Goal: Transaction & Acquisition: Purchase product/service

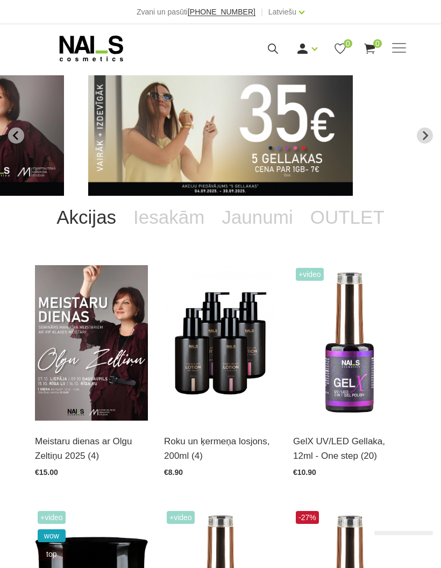
click at [395, 56] on div "Manikīrs Gēllakas Bāzes, topi un praimeri Gēlu sistēmas Dizaina sistēmas Dažādi…" at bounding box center [220, 48] width 371 height 27
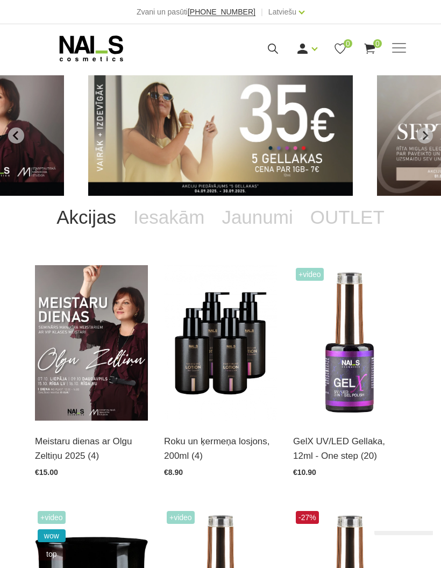
click at [394, 49] on span at bounding box center [399, 48] width 14 height 11
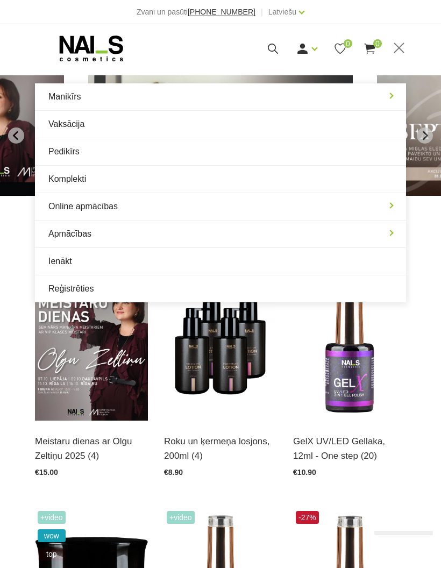
click at [389, 101] on link "Manikīrs" at bounding box center [220, 96] width 371 height 27
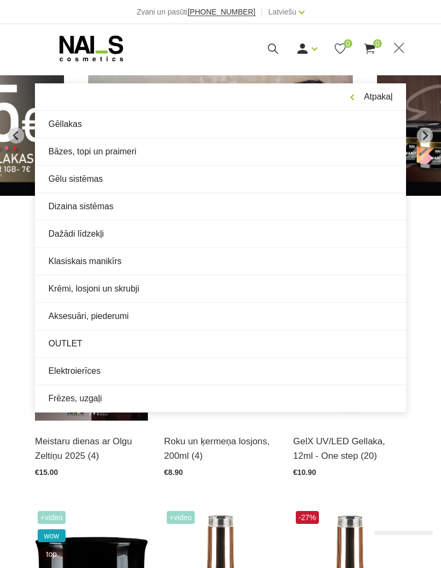
click at [67, 158] on link "Bāzes, topi un praimeri" at bounding box center [220, 151] width 371 height 27
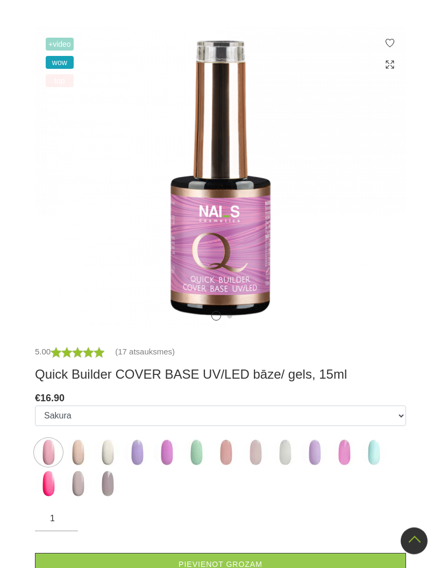
scroll to position [217, 0]
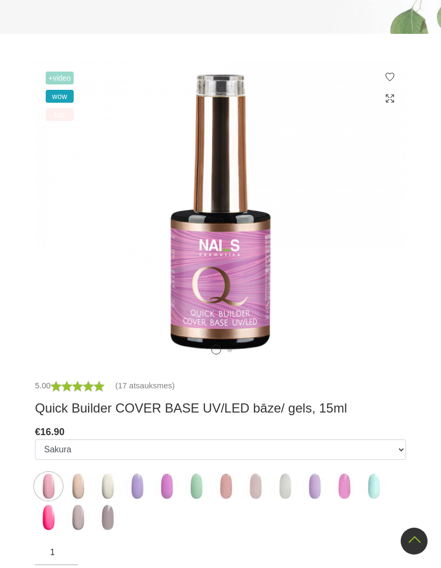
click at [384, 220] on icon at bounding box center [388, 223] width 32 height 32
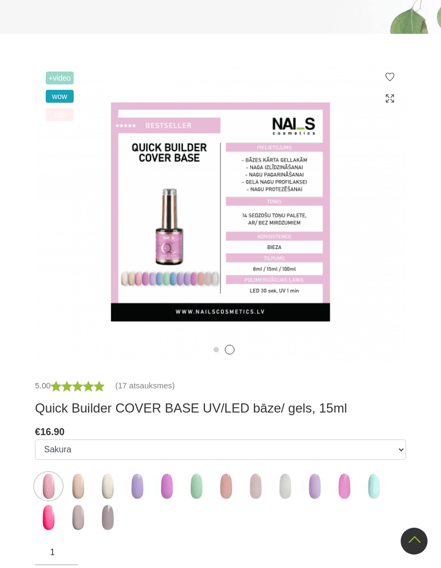
click at [384, 225] on icon at bounding box center [388, 223] width 32 height 32
click at [385, 226] on icon at bounding box center [388, 223] width 32 height 32
click at [389, 225] on img at bounding box center [220, 212] width 371 height 302
click at [379, 227] on icon at bounding box center [388, 223] width 32 height 32
click at [58, 216] on img at bounding box center [220, 212] width 371 height 302
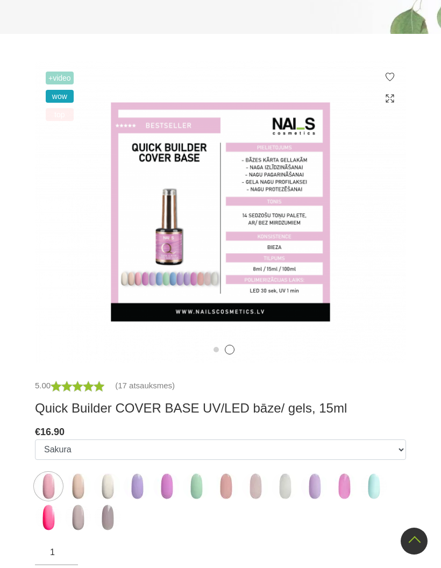
click at [383, 229] on icon at bounding box center [388, 223] width 32 height 32
click at [387, 227] on img at bounding box center [220, 212] width 371 height 302
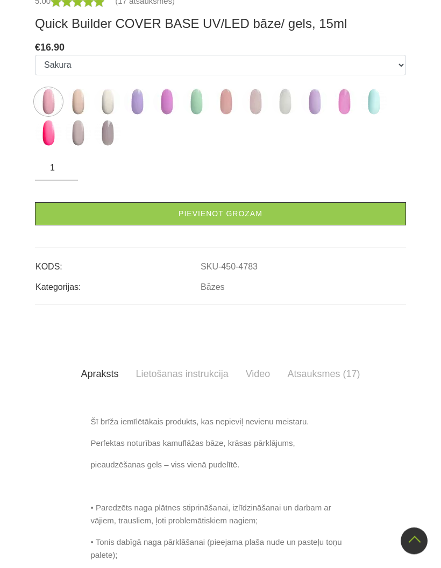
click at [166, 372] on link "Lietošanas instrukcija" at bounding box center [182, 374] width 110 height 30
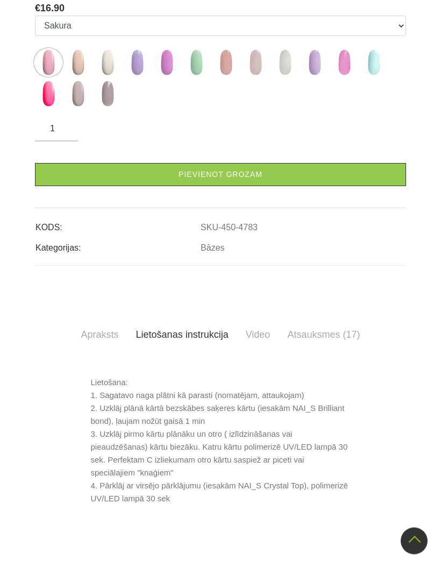
scroll to position [640, 0]
click at [319, 336] on link "Atsauksmes (17)" at bounding box center [324, 334] width 90 height 30
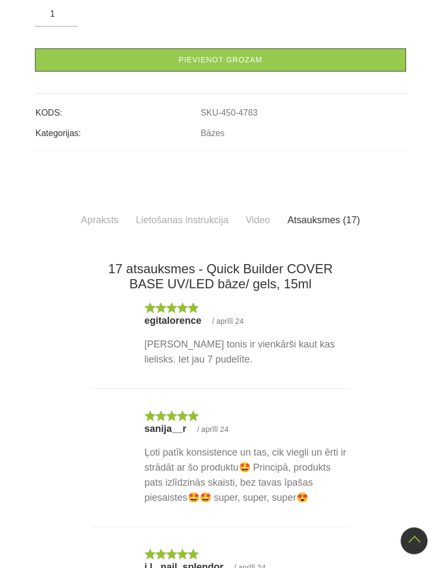
click at [92, 218] on link "Apraksts" at bounding box center [100, 220] width 55 height 30
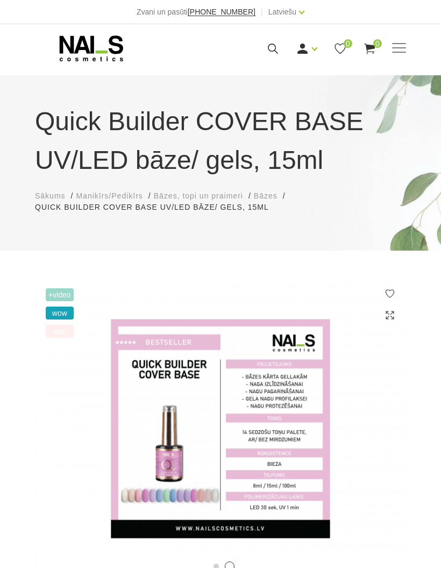
scroll to position [1, 0]
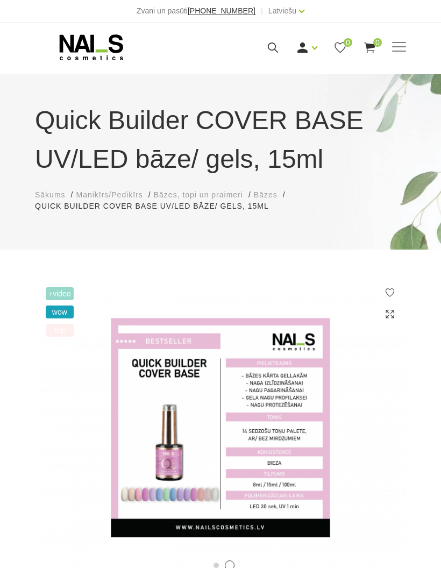
click at [273, 48] on icon at bounding box center [272, 47] width 13 height 13
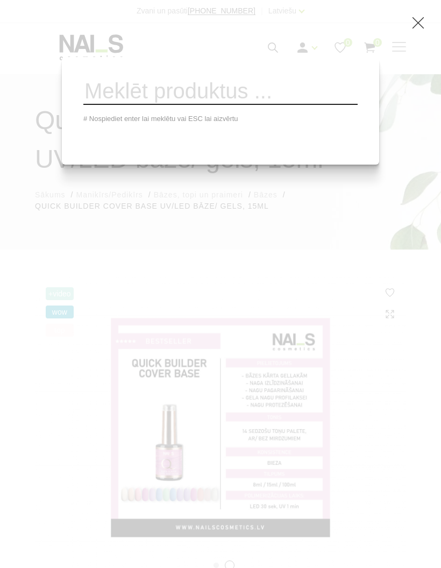
scroll to position [0, 0]
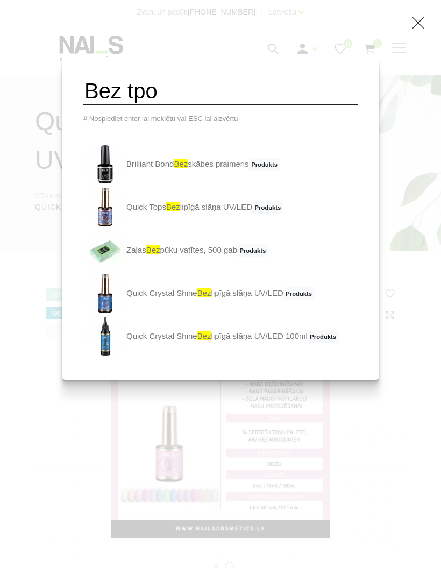
type input "Bez tpo"
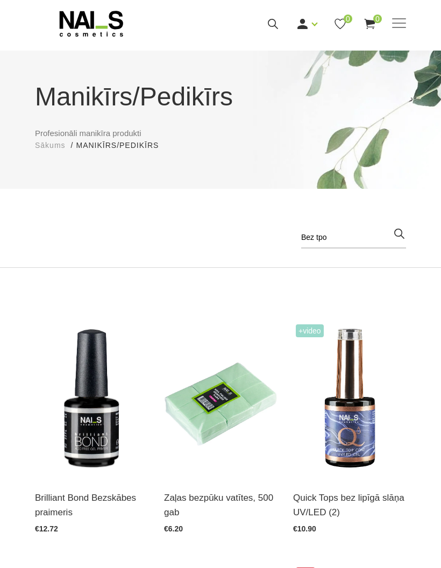
scroll to position [13, 0]
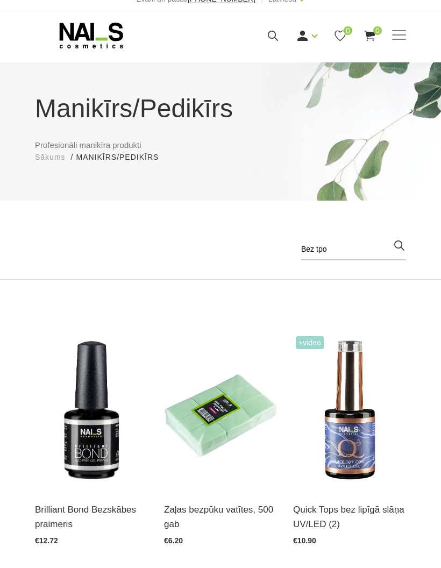
click at [352, 239] on input "Bez tpo" at bounding box center [353, 250] width 105 height 22
click at [308, 253] on input "Bez tpo" at bounding box center [353, 250] width 105 height 22
click at [316, 250] on input "Bez tpo" at bounding box center [353, 250] width 105 height 22
type input "tpo"
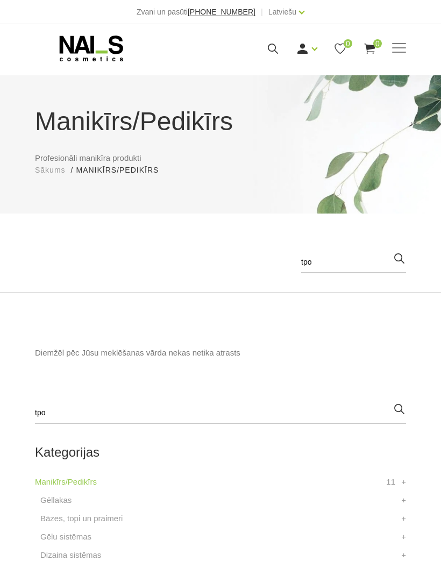
click at [399, 47] on span at bounding box center [399, 48] width 14 height 11
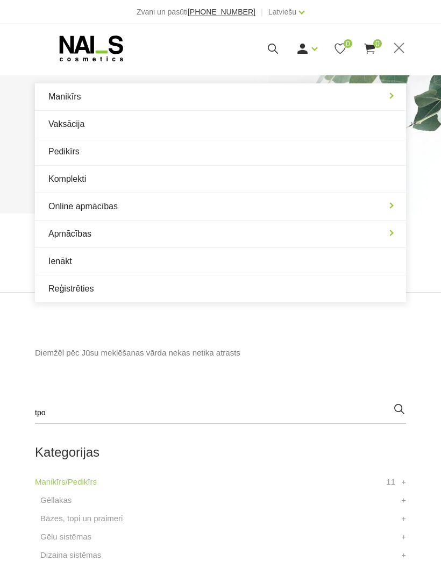
click at [394, 97] on link "Manikīrs" at bounding box center [220, 96] width 371 height 27
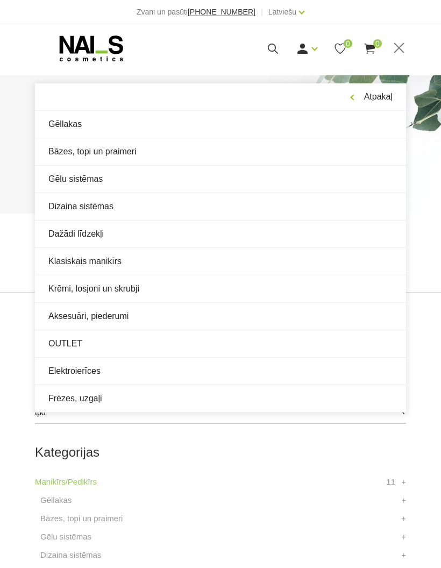
click at [373, 51] on icon at bounding box center [369, 48] width 13 height 13
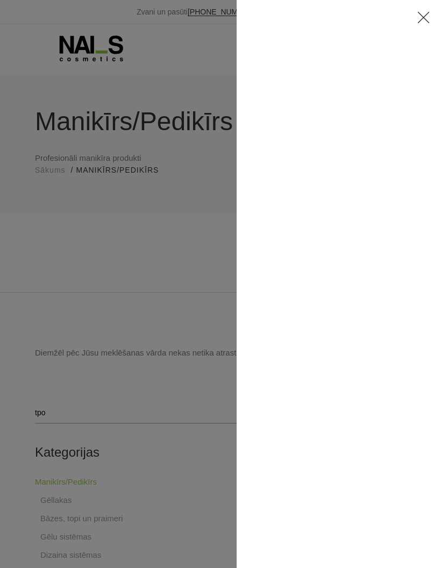
click at [418, 21] on icon at bounding box center [423, 17] width 13 height 13
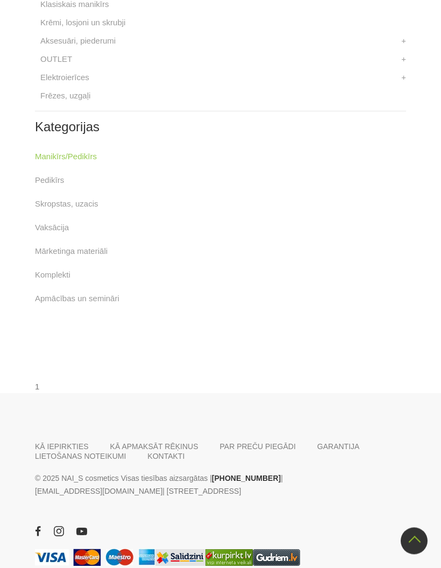
scroll to position [596, 0]
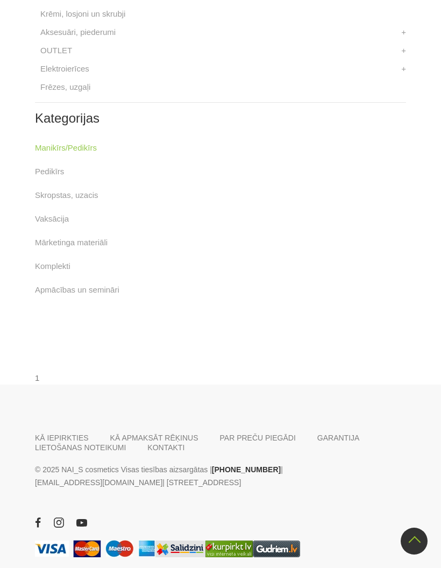
click at [258, 434] on link "PAR PREČU PIEGĀDI" at bounding box center [258, 438] width 76 height 10
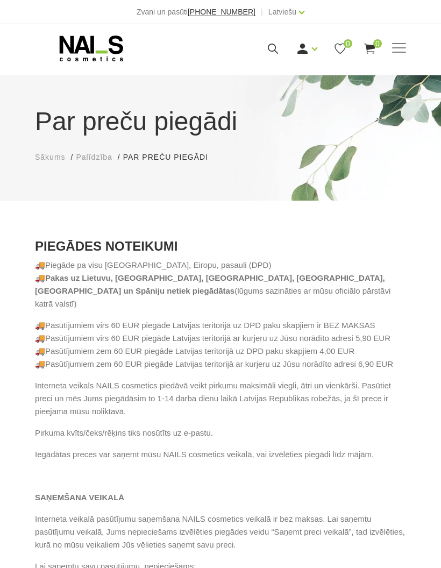
click at [407, 44] on div "Manikīrs Gēllakas Bāzes, topi un praimeri Gēlu sistēmas Dizaina sistēmas Dažādi…" at bounding box center [220, 48] width 387 height 27
click at [399, 51] on span at bounding box center [399, 48] width 14 height 11
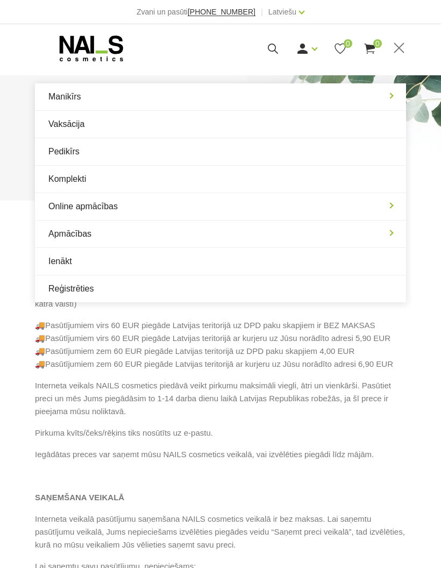
click at [62, 182] on link "Komplekti" at bounding box center [220, 179] width 371 height 27
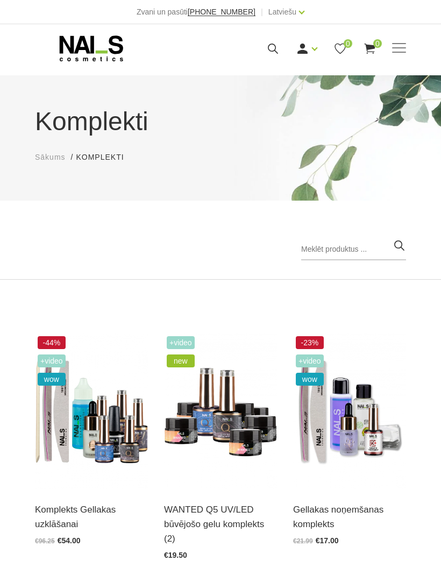
click at [396, 51] on span at bounding box center [399, 48] width 14 height 11
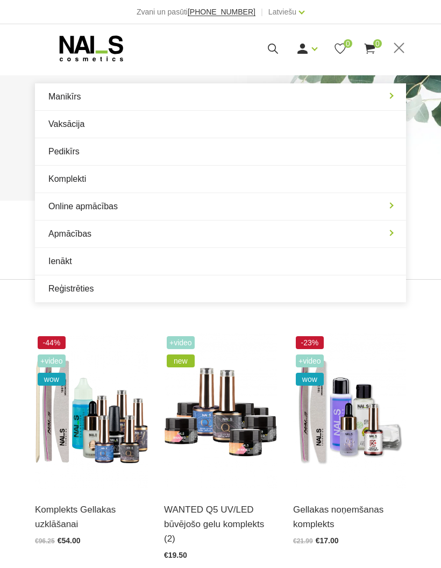
click at [382, 96] on link "Manikīrs" at bounding box center [220, 96] width 371 height 27
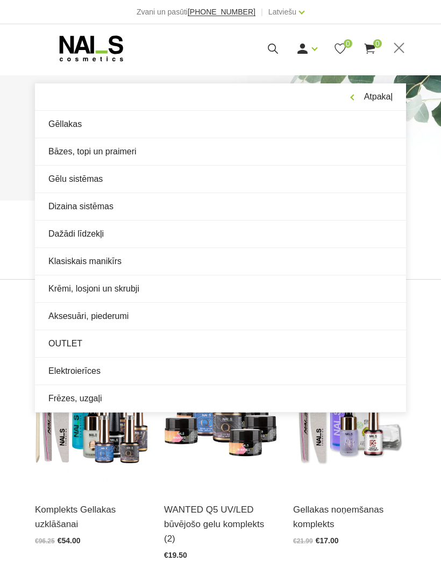
click at [69, 156] on link "Bāzes, topi un praimeri" at bounding box center [220, 151] width 371 height 27
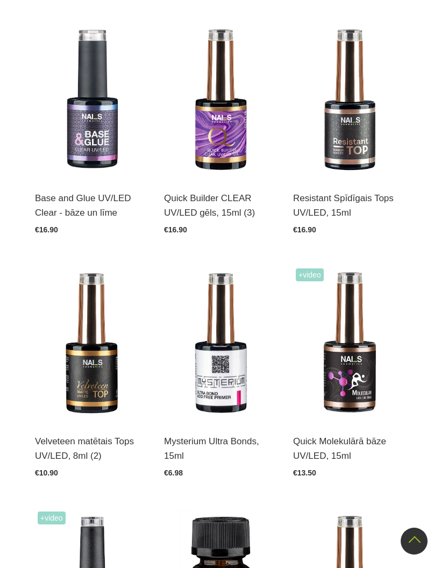
scroll to position [533, 0]
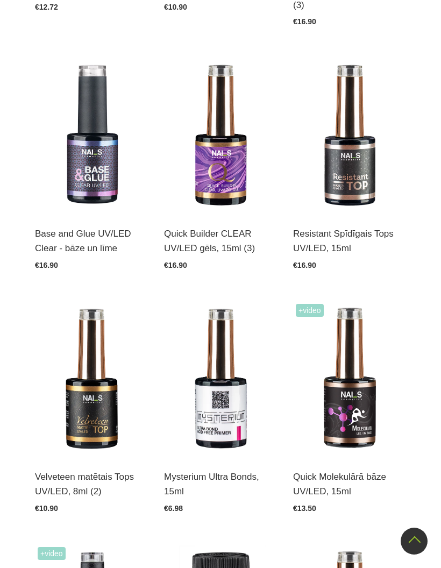
click at [353, 404] on img at bounding box center [349, 378] width 113 height 155
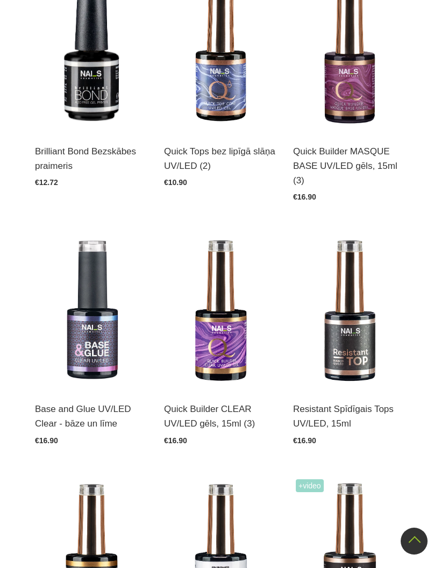
scroll to position [356, 0]
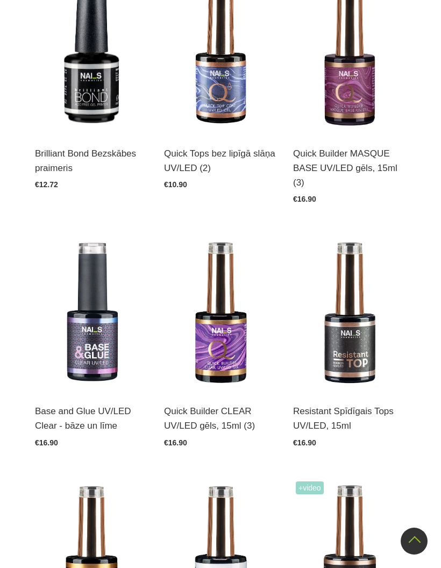
click at [348, 94] on img at bounding box center [349, 54] width 113 height 155
click at [218, 336] on img at bounding box center [220, 312] width 113 height 155
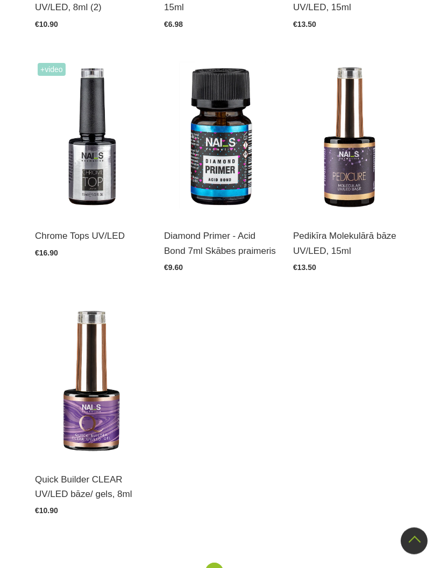
scroll to position [1017, 0]
click at [89, 414] on img at bounding box center [91, 380] width 113 height 155
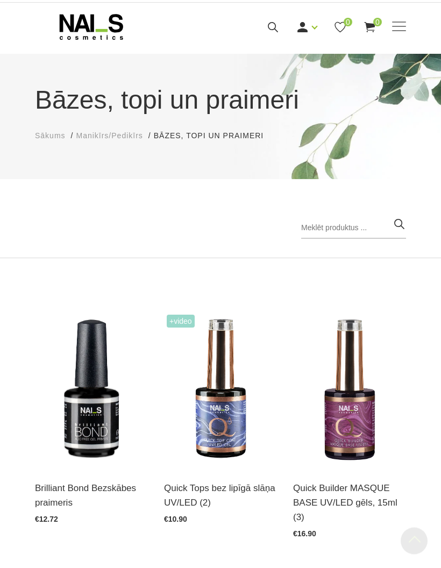
scroll to position [0, 0]
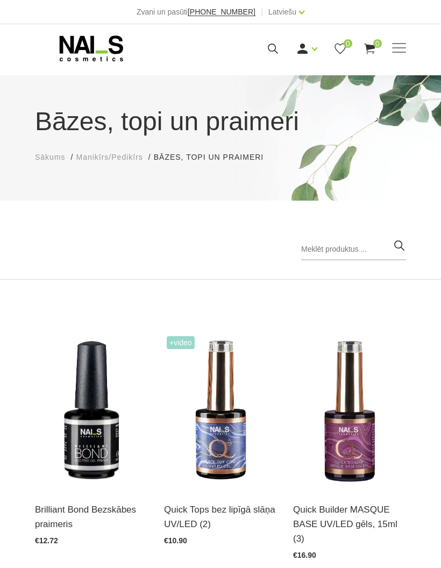
click at [392, 49] on span at bounding box center [399, 48] width 14 height 11
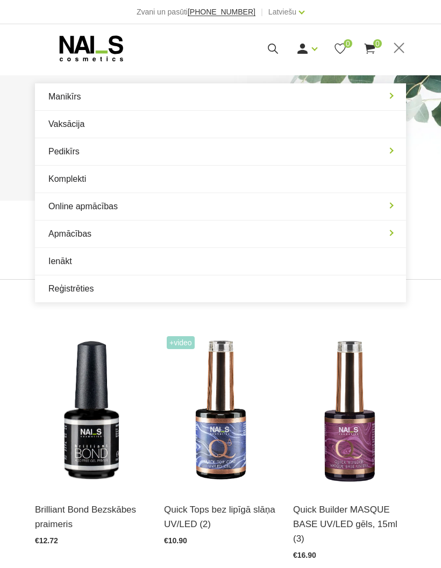
click at [393, 96] on link "Manikīrs" at bounding box center [220, 96] width 371 height 27
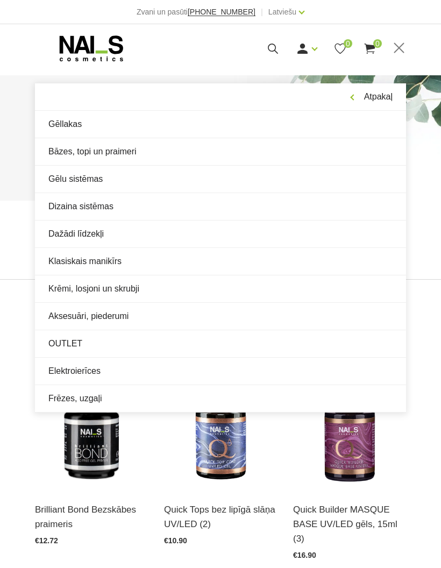
click at [70, 180] on link "Gēlu sistēmas" at bounding box center [220, 179] width 371 height 27
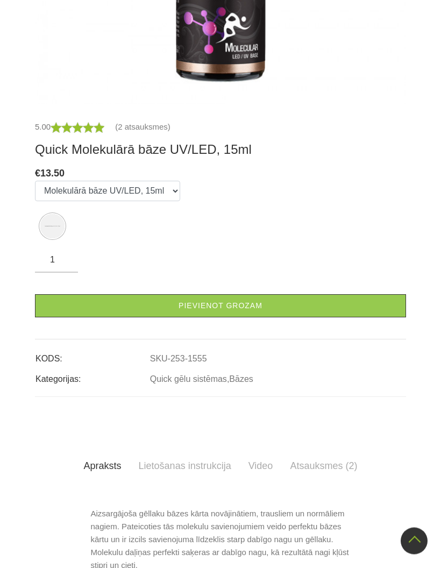
scroll to position [475, 0]
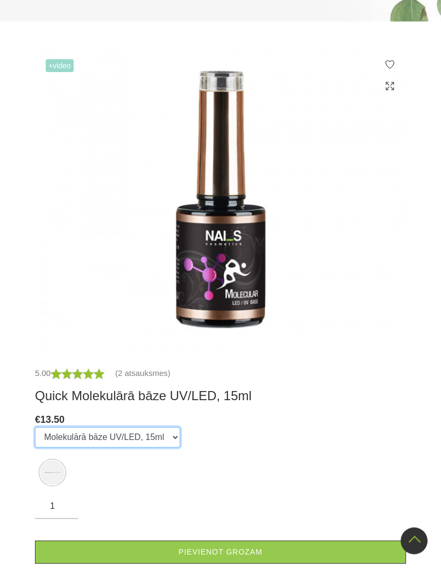
click at [131, 434] on select "Molekulārā bāze UV/LED, 15ml" at bounding box center [107, 438] width 145 height 20
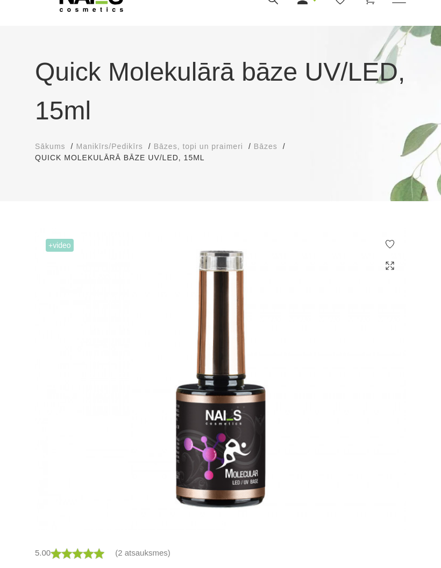
scroll to position [36, 0]
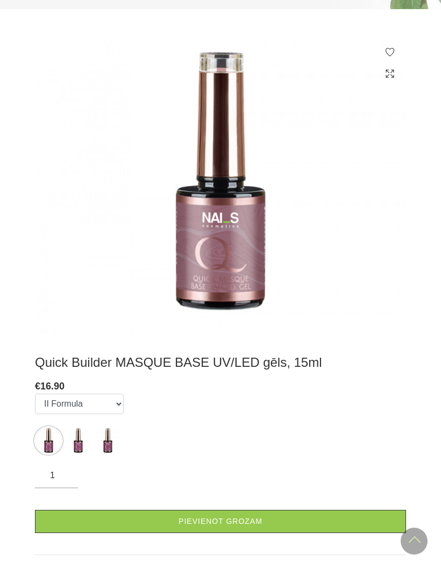
scroll to position [244, 0]
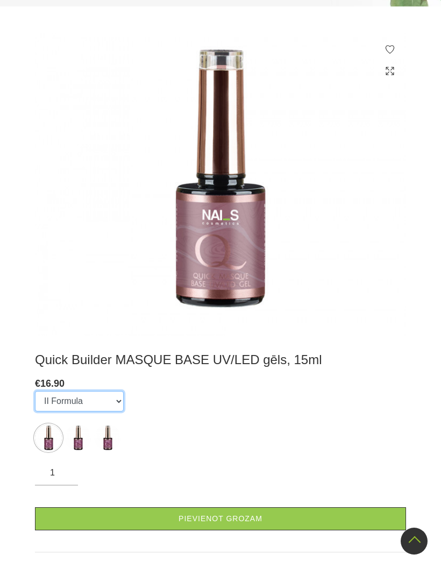
click at [69, 401] on select "II Formula I Formula Original Formula" at bounding box center [79, 401] width 89 height 20
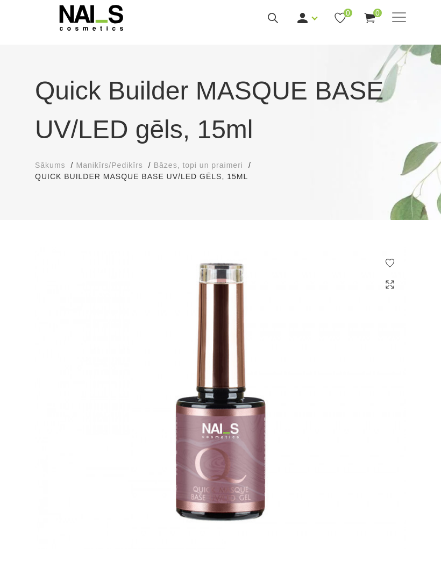
scroll to position [0, 0]
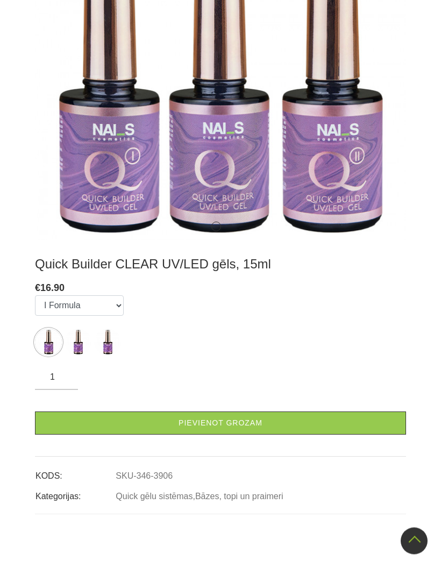
scroll to position [351, 0]
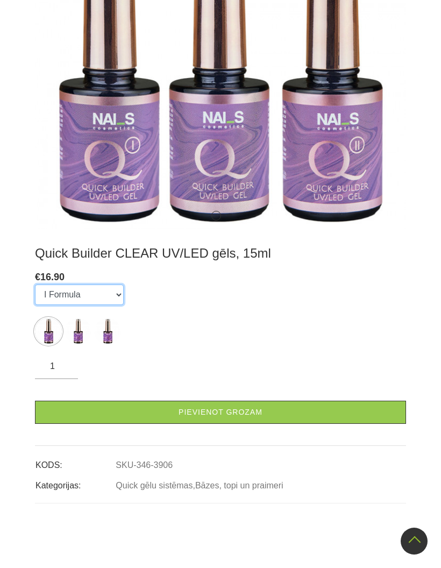
click at [60, 299] on select "I Formula II Formula Original Formula" at bounding box center [79, 294] width 89 height 20
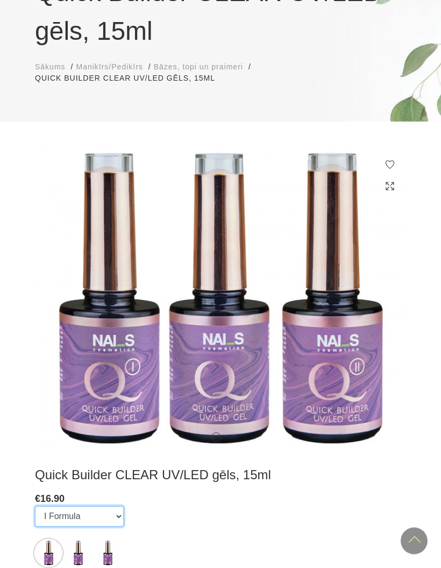
scroll to position [118, 0]
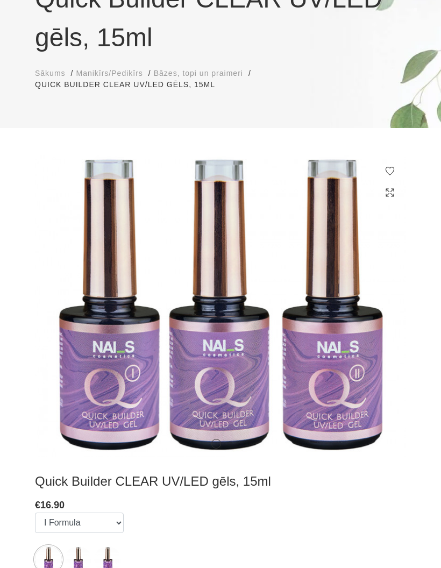
click at [392, 324] on img at bounding box center [220, 306] width 371 height 302
click at [386, 322] on img at bounding box center [220, 306] width 371 height 302
click at [379, 325] on icon at bounding box center [388, 317] width 32 height 32
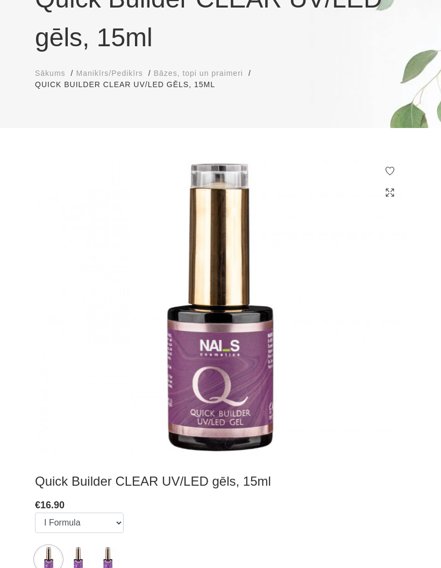
click at [385, 322] on icon at bounding box center [388, 317] width 32 height 32
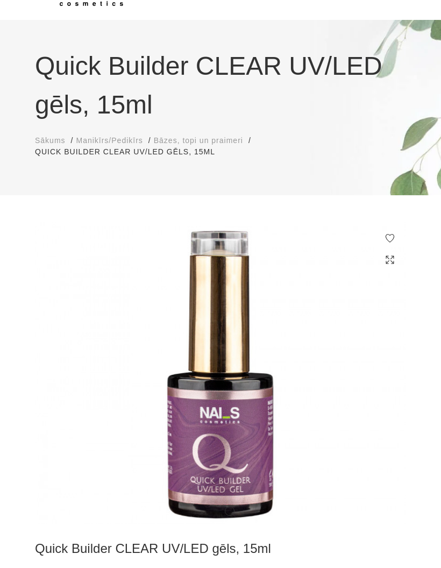
scroll to position [0, 0]
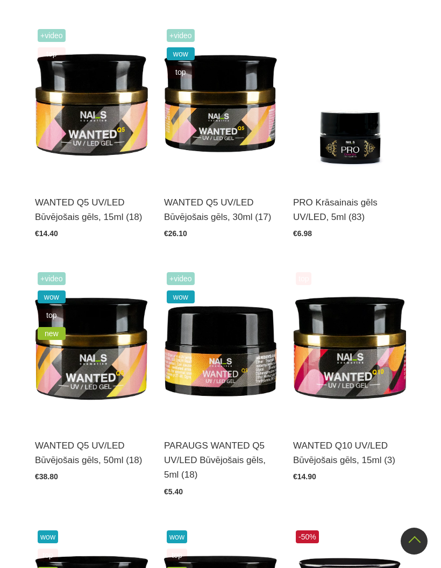
scroll to position [293, 0]
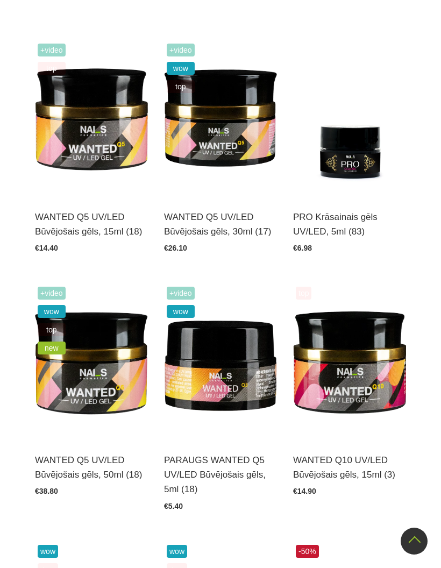
click at [231, 133] on img at bounding box center [220, 118] width 113 height 155
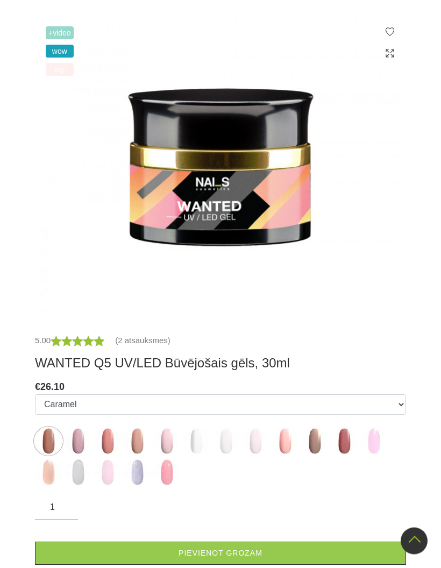
scroll to position [260, 0]
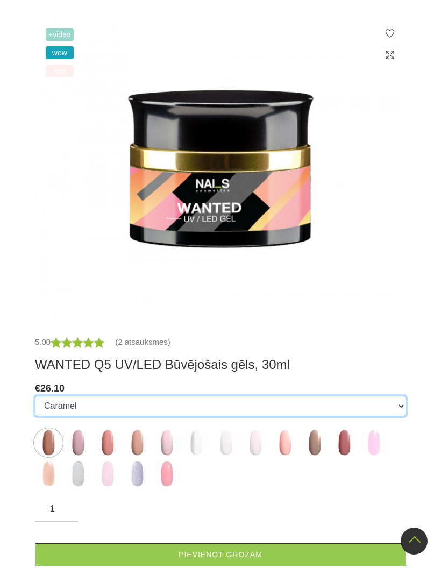
click at [403, 405] on select "Caramel Nude Sparkle Mood Macchiato Dream Rose Premium Clear Pastel Porcelain B…" at bounding box center [220, 406] width 371 height 20
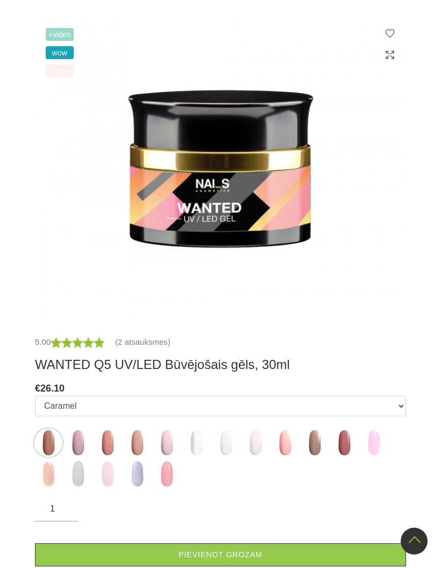
click at [140, 440] on img at bounding box center [137, 442] width 27 height 27
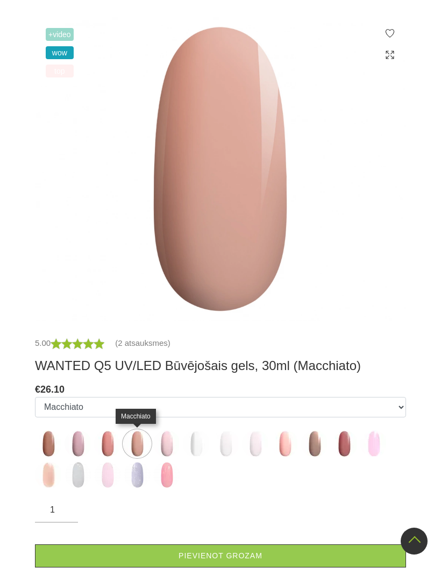
click at [55, 472] on img at bounding box center [48, 474] width 27 height 27
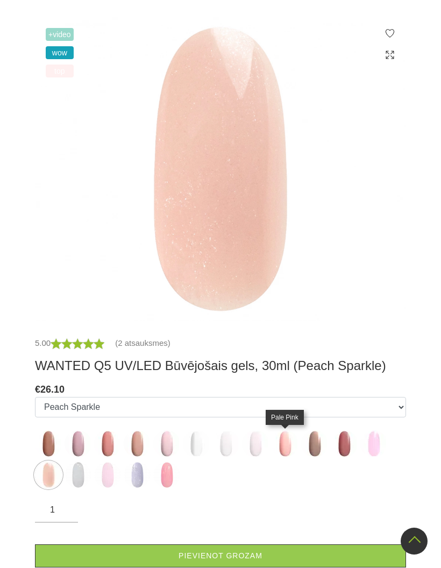
click at [287, 443] on img at bounding box center [285, 443] width 27 height 27
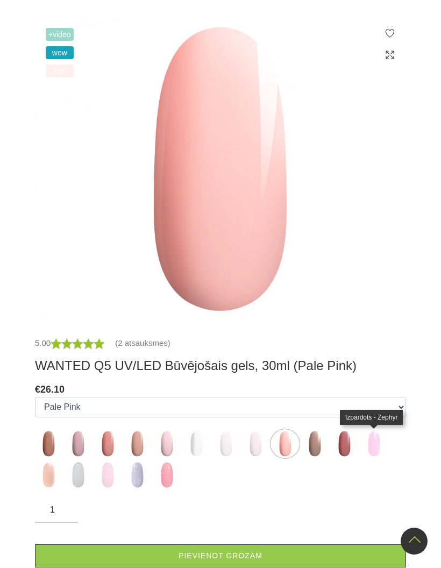
click at [375, 444] on img at bounding box center [373, 443] width 27 height 27
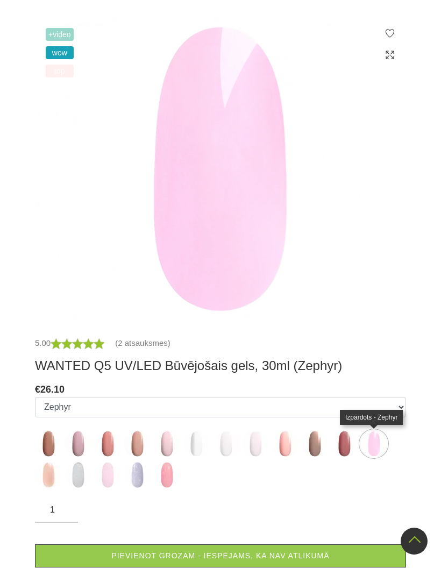
click at [170, 444] on img at bounding box center [166, 443] width 27 height 27
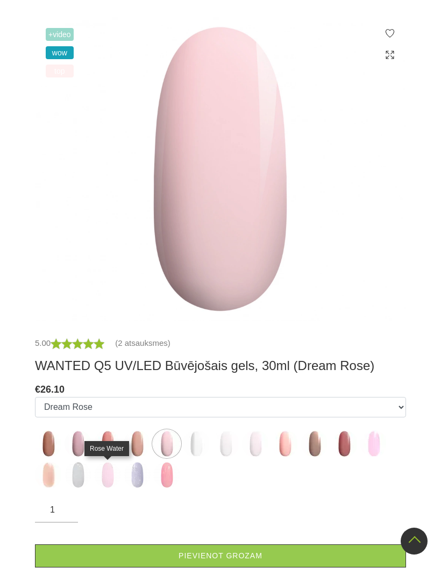
click at [109, 469] on img at bounding box center [107, 474] width 27 height 27
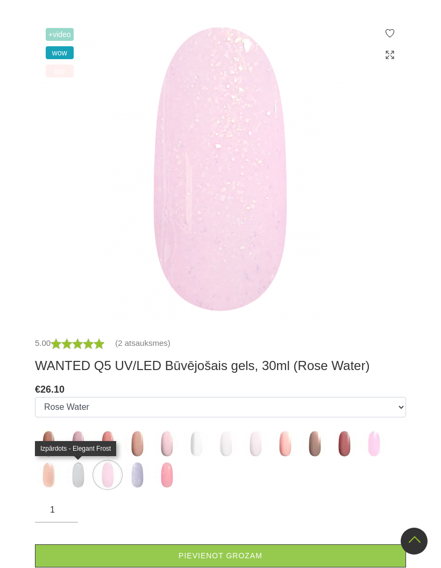
click at [73, 479] on img at bounding box center [78, 474] width 27 height 27
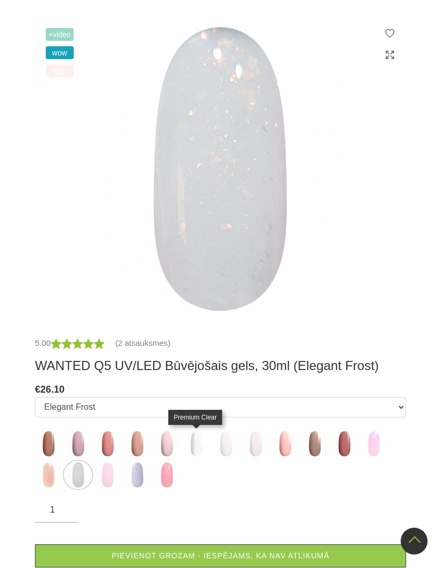
click at [196, 442] on img at bounding box center [196, 443] width 27 height 27
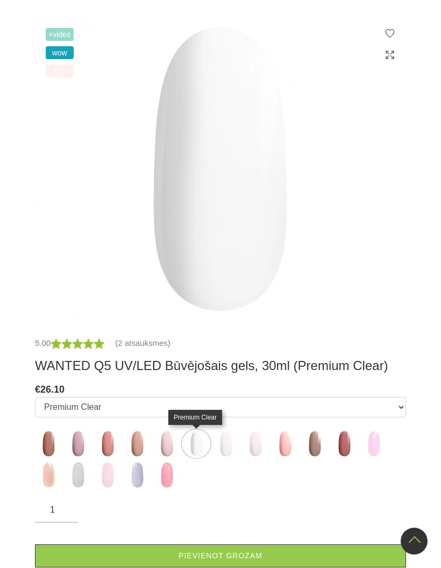
click at [227, 441] on img at bounding box center [225, 443] width 27 height 27
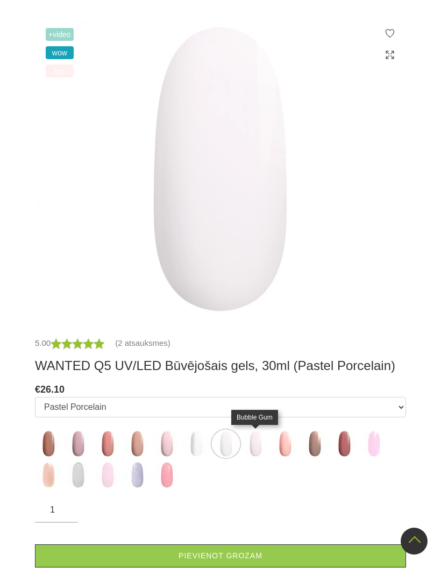
click at [259, 442] on img at bounding box center [255, 443] width 27 height 27
select select "5558"
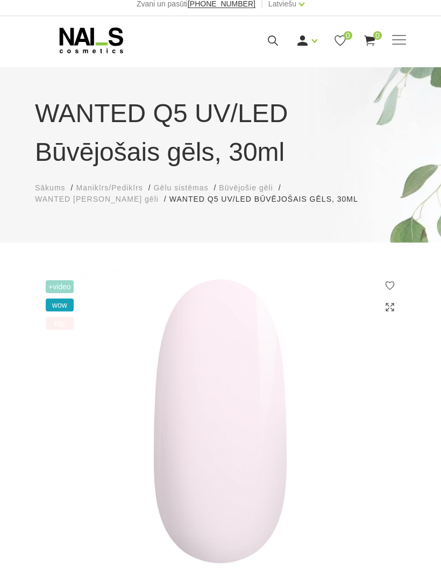
scroll to position [0, 0]
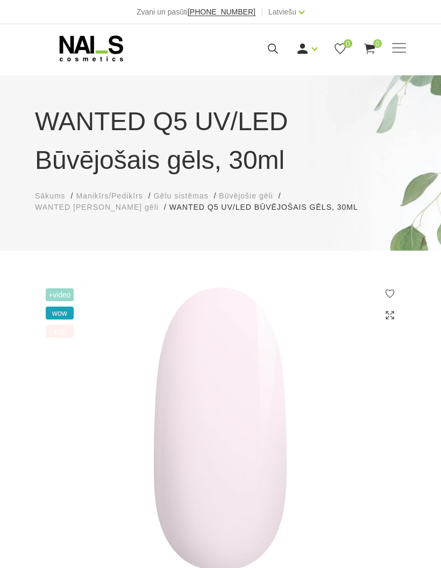
click at [400, 44] on span at bounding box center [399, 48] width 14 height 11
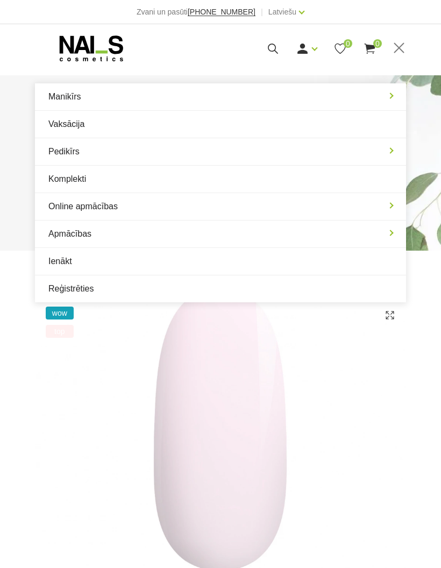
click at [383, 95] on link "Manikīrs" at bounding box center [220, 96] width 371 height 27
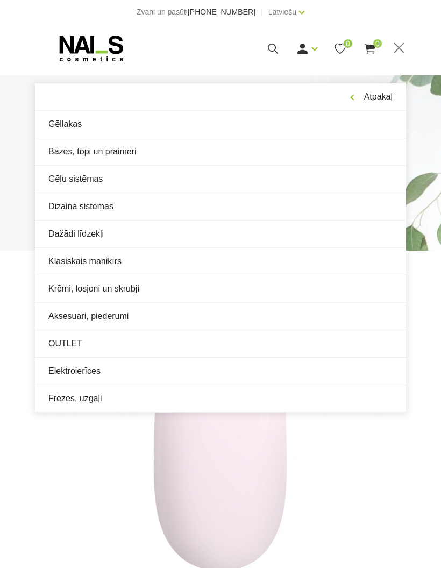
click at [67, 123] on link "Gēllakas" at bounding box center [220, 124] width 371 height 27
click at [65, 123] on link "Gēllakas" at bounding box center [220, 124] width 371 height 27
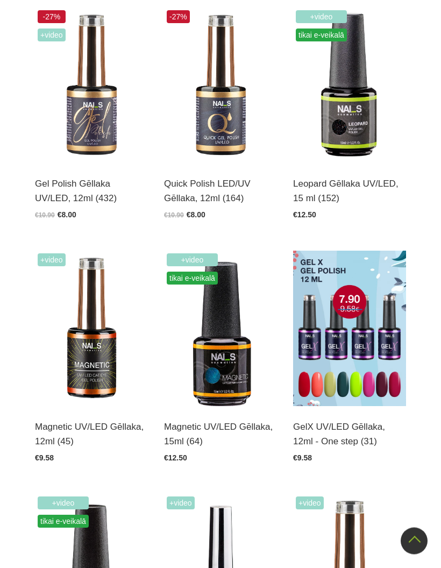
scroll to position [321, 0]
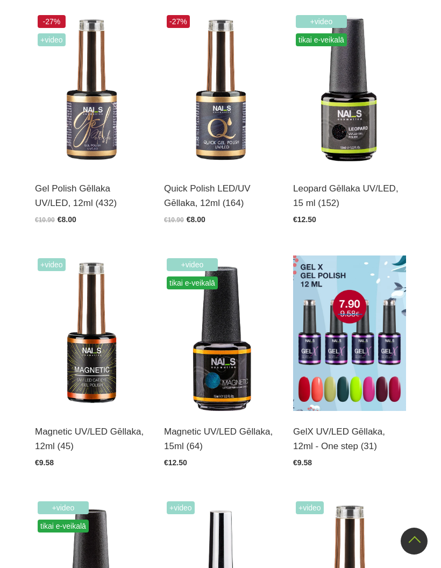
click at [89, 149] on img at bounding box center [91, 89] width 113 height 155
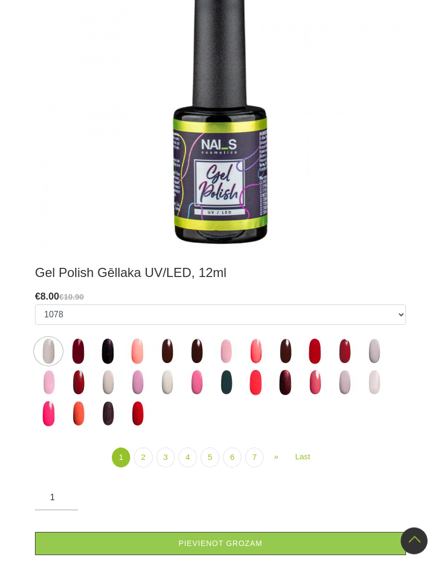
scroll to position [323, 0]
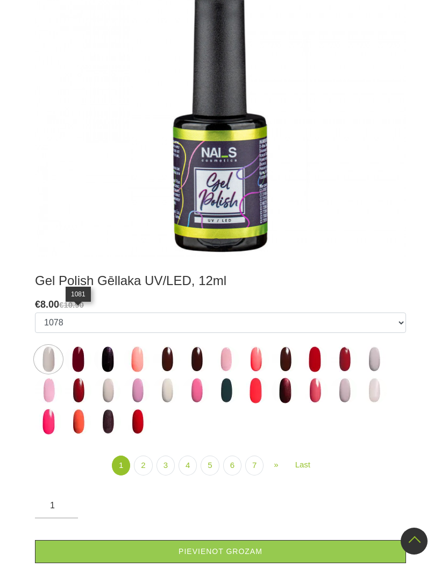
click at [79, 346] on img at bounding box center [78, 359] width 27 height 27
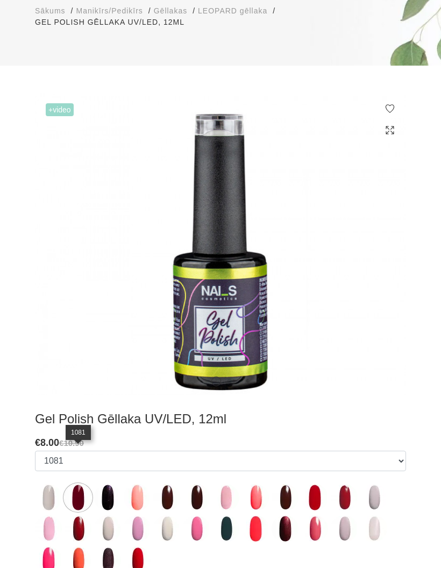
scroll to position [191, 0]
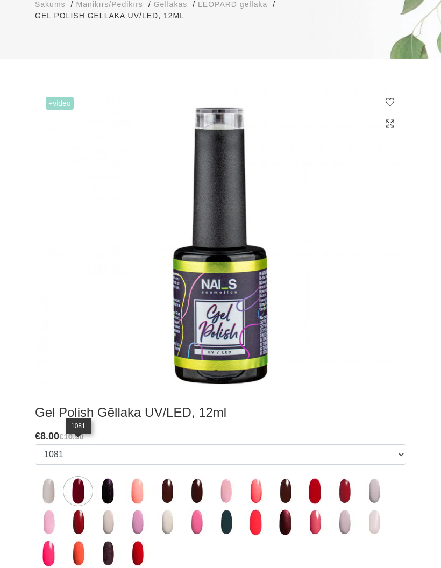
click at [74, 478] on img at bounding box center [78, 491] width 27 height 27
click at [288, 478] on img at bounding box center [285, 491] width 27 height 27
click at [79, 509] on img at bounding box center [78, 522] width 27 height 27
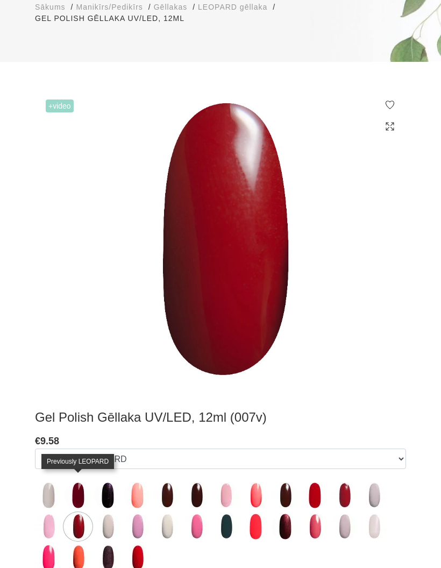
scroll to position [196, 0]
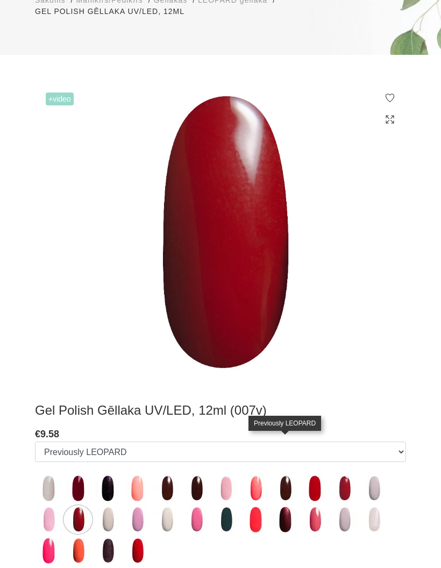
click at [294, 475] on img at bounding box center [285, 488] width 27 height 27
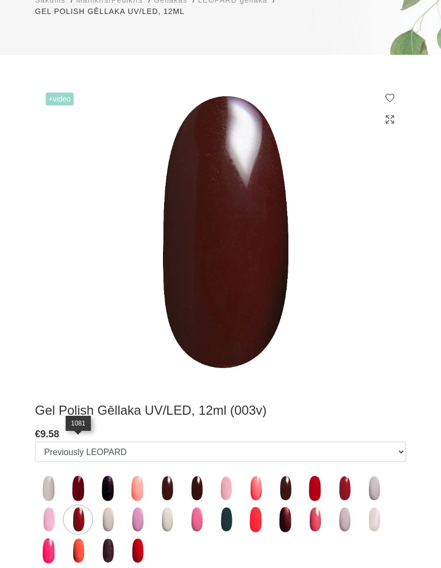
click at [78, 475] on img at bounding box center [78, 488] width 27 height 27
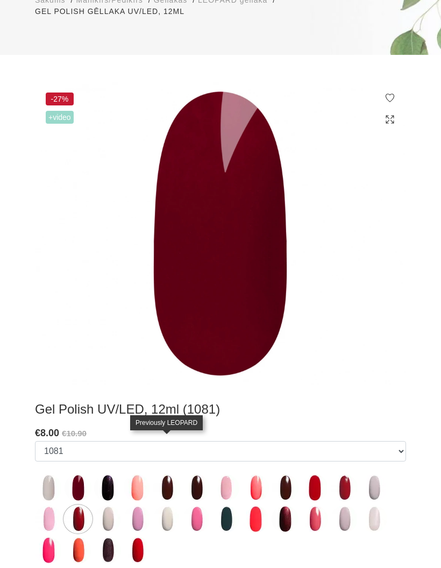
click at [175, 474] on img at bounding box center [166, 487] width 27 height 27
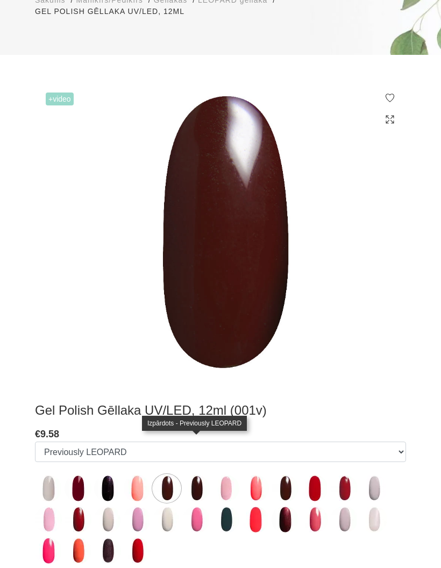
click at [196, 475] on img at bounding box center [196, 488] width 27 height 27
select select "3948"
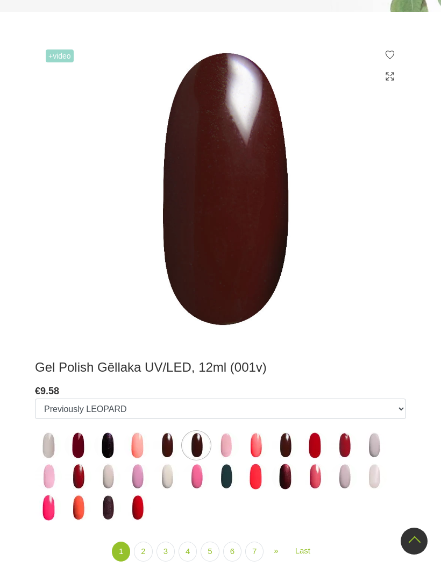
click at [148, 542] on link "2" at bounding box center [143, 552] width 18 height 20
click at [172, 542] on link "3" at bounding box center [165, 552] width 18 height 20
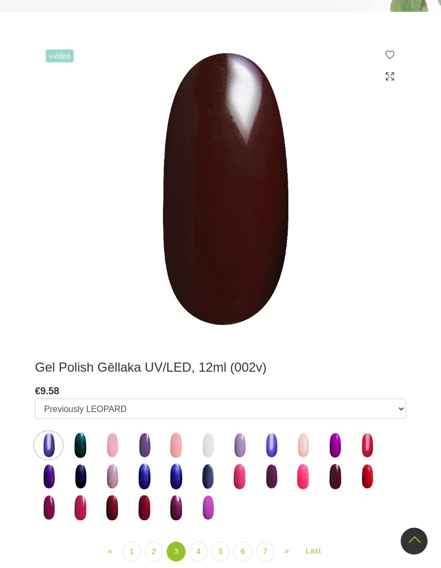
click at [155, 542] on link "2" at bounding box center [154, 552] width 18 height 20
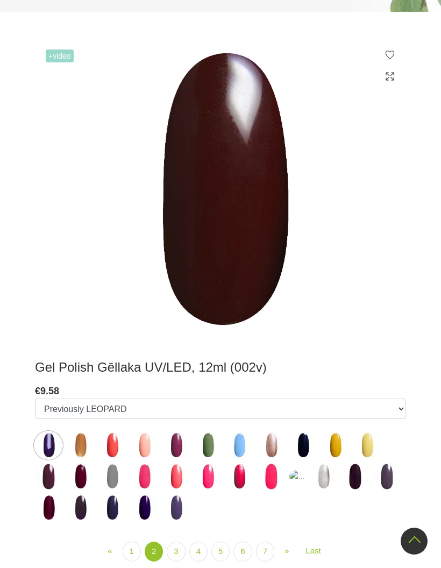
click at [264, 542] on link "7" at bounding box center [265, 552] width 18 height 20
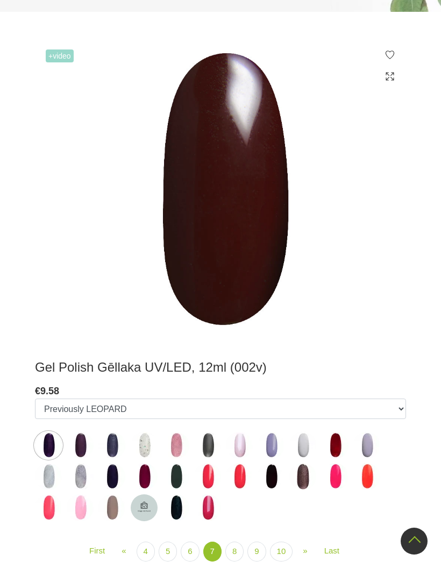
click at [236, 542] on link "8" at bounding box center [234, 552] width 18 height 20
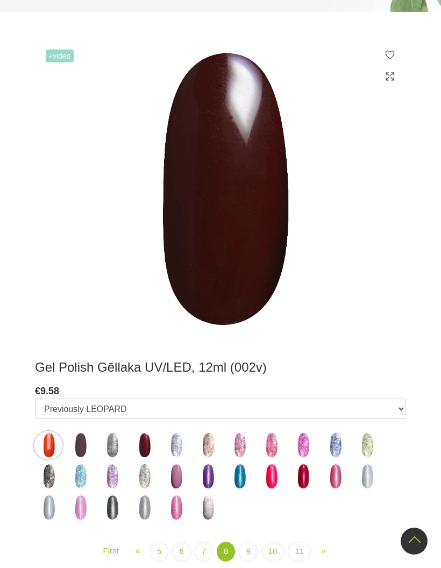
click at [252, 542] on link "9" at bounding box center [248, 552] width 18 height 20
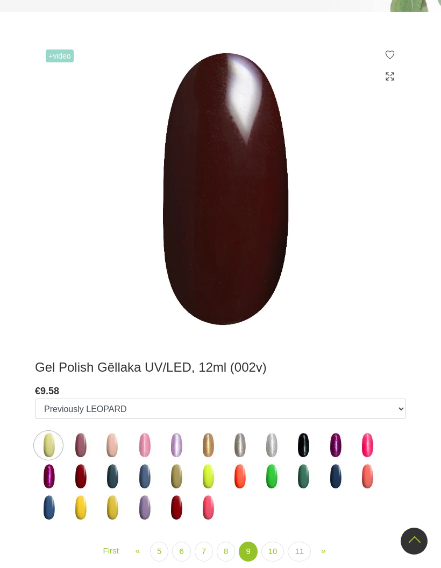
click at [186, 542] on link "6" at bounding box center [181, 552] width 18 height 20
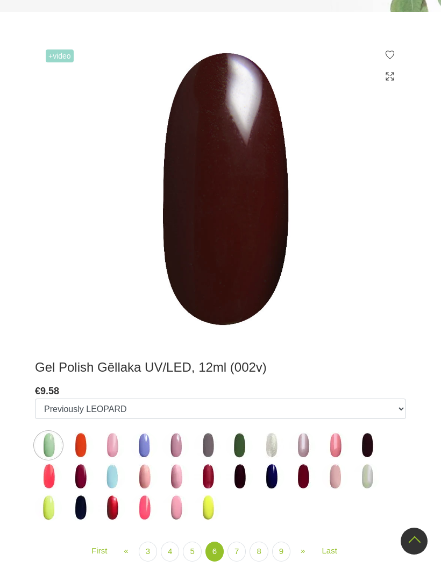
click at [193, 542] on link "5" at bounding box center [192, 552] width 18 height 20
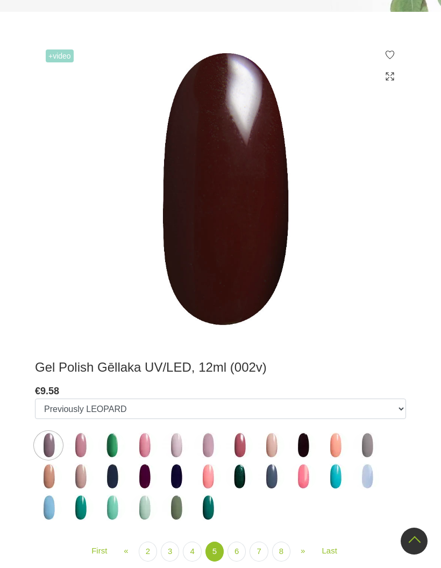
click at [191, 542] on link "4" at bounding box center [192, 552] width 18 height 20
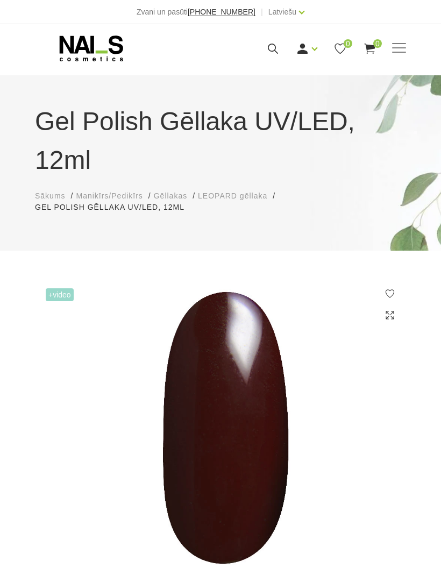
click at [390, 47] on div "Ienākt Reģistrēties 0 0" at bounding box center [294, 48] width 223 height 13
click at [393, 47] on span at bounding box center [399, 47] width 14 height 1
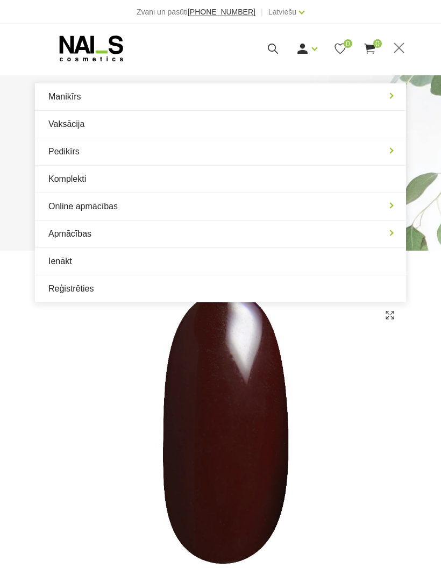
click at [387, 97] on link "Manikīrs" at bounding box center [220, 96] width 371 height 27
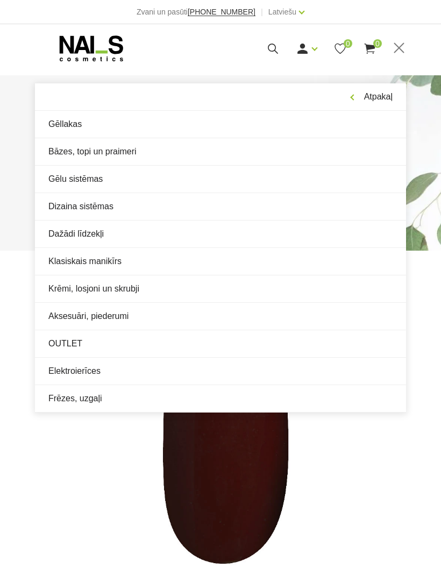
click at [60, 345] on link "OUTLET" at bounding box center [220, 343] width 371 height 27
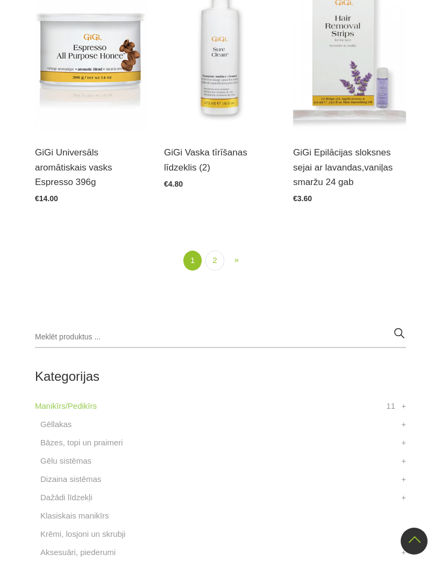
click at [212, 260] on link "2" at bounding box center [214, 261] width 18 height 20
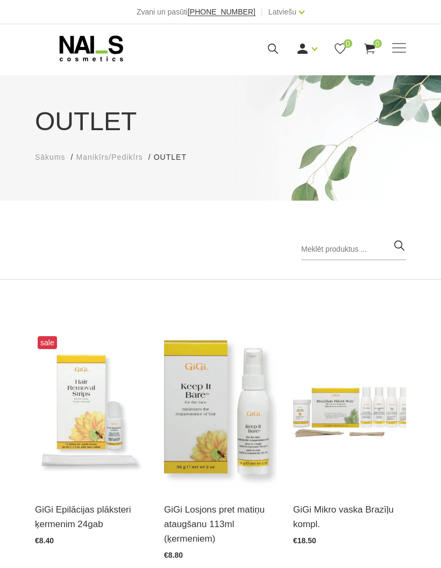
click at [395, 48] on span at bounding box center [399, 47] width 14 height 1
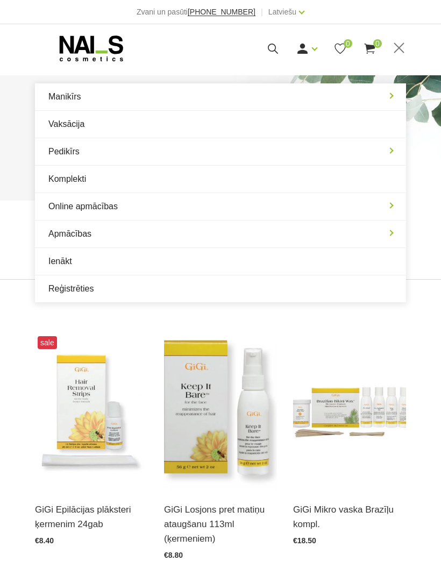
click at [392, 97] on link "Manikīrs" at bounding box center [220, 96] width 371 height 27
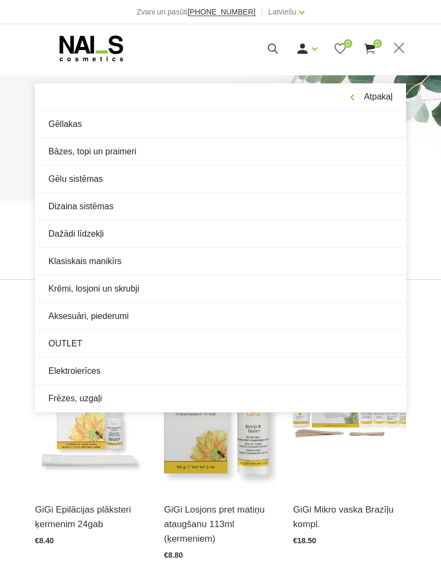
click at [67, 128] on link "Gēllakas" at bounding box center [220, 124] width 371 height 27
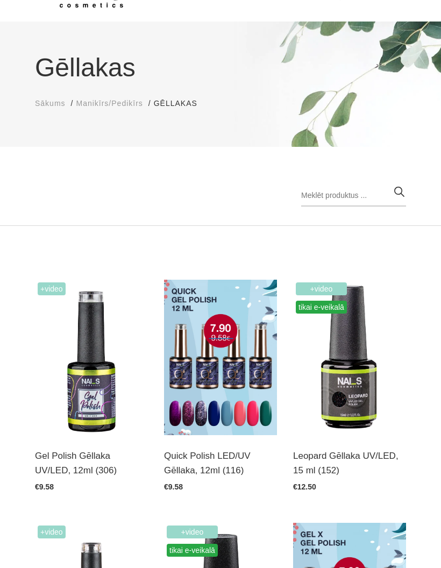
scroll to position [68, 0]
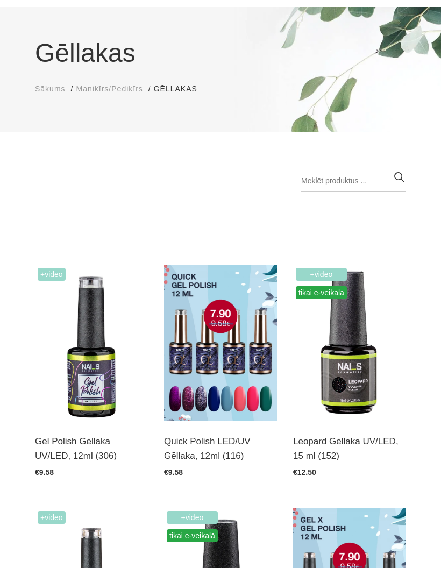
click at [348, 374] on img at bounding box center [349, 342] width 113 height 155
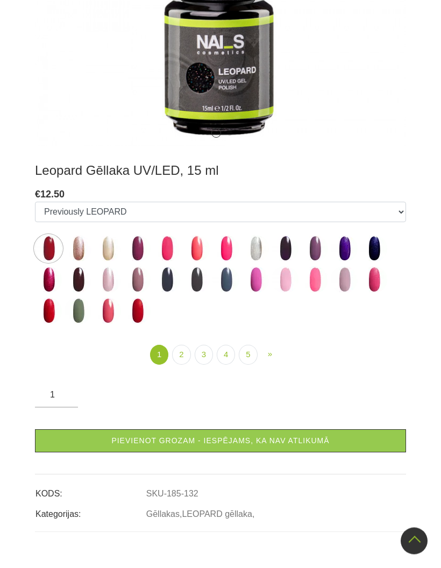
scroll to position [383, 0]
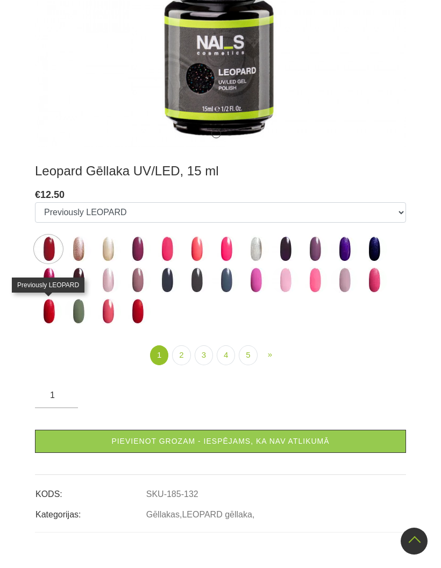
click at [40, 318] on img at bounding box center [48, 311] width 27 height 27
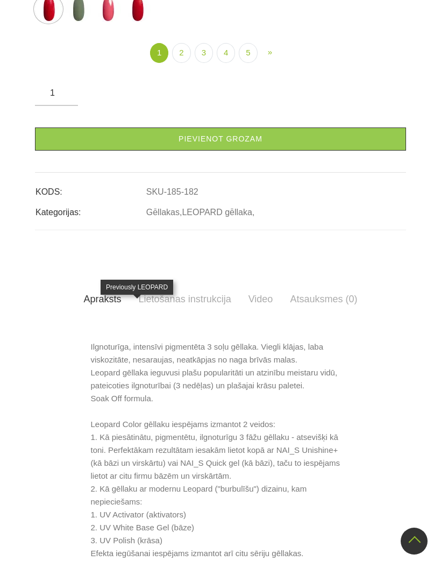
click at [135, 23] on img at bounding box center [137, 9] width 27 height 27
select select "190"
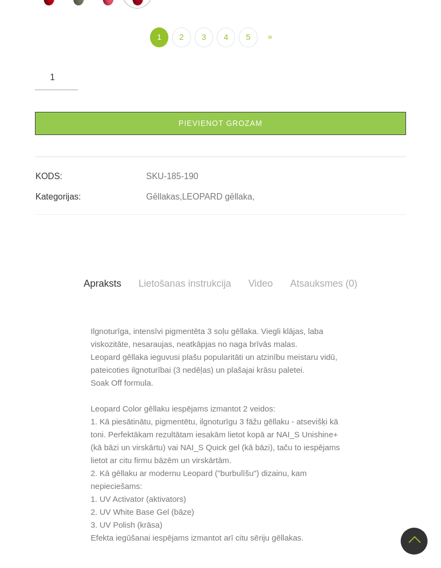
click at [180, 47] on link "2" at bounding box center [181, 37] width 18 height 20
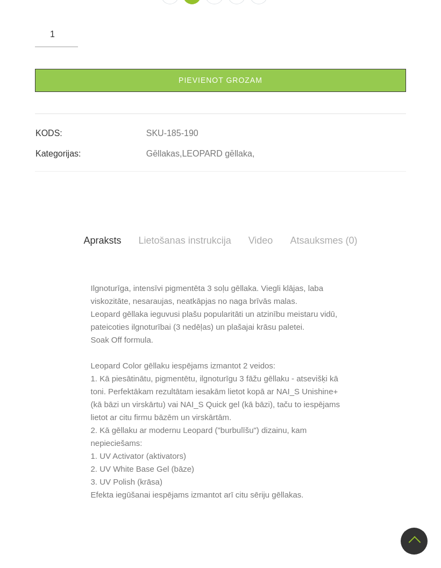
select select "224"
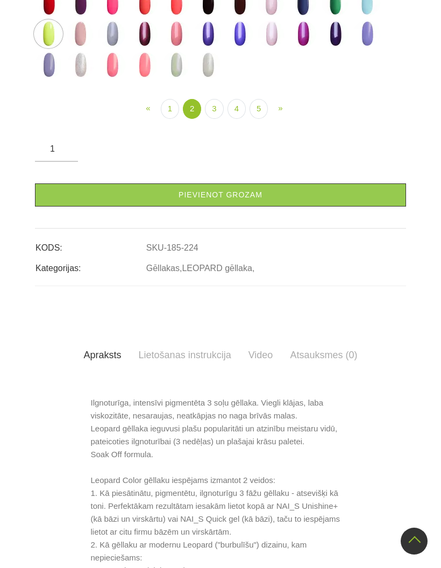
click at [215, 119] on link "3" at bounding box center [214, 109] width 18 height 20
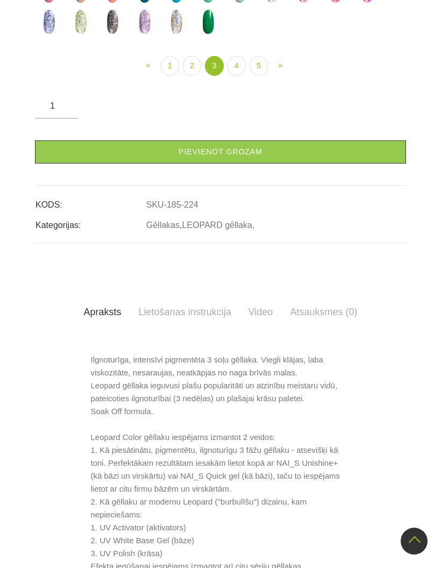
click at [239, 76] on link "4" at bounding box center [236, 66] width 18 height 20
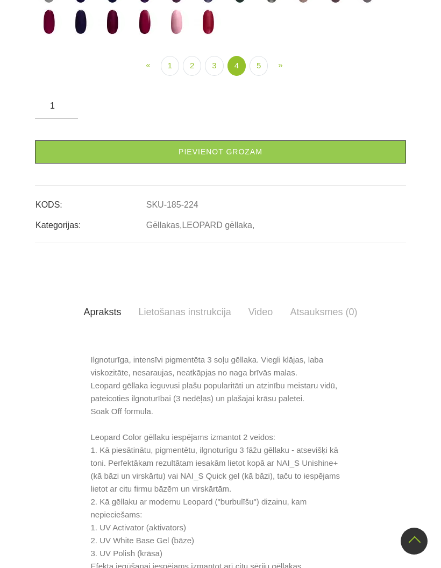
click at [112, 35] on img at bounding box center [111, 22] width 27 height 27
click at [146, 35] on img at bounding box center [144, 22] width 27 height 27
select select "3678"
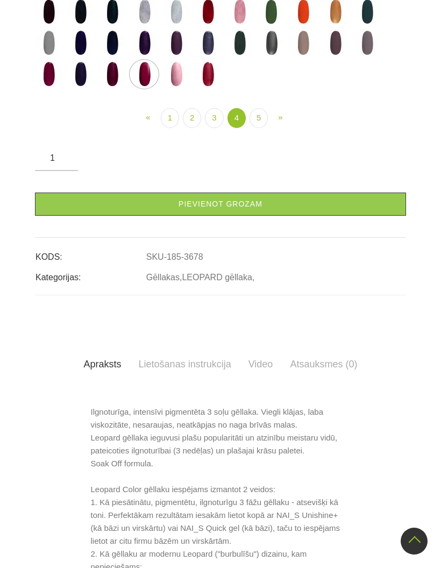
click at [264, 128] on link "5" at bounding box center [259, 118] width 18 height 20
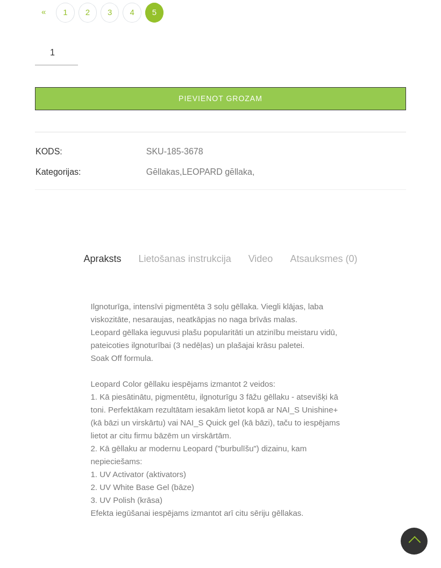
select select "3683"
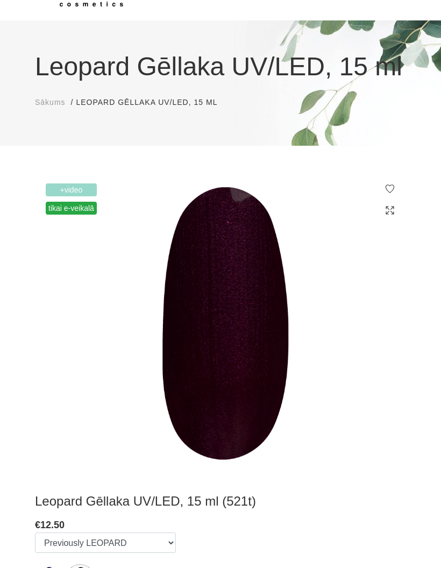
scroll to position [0, 0]
